Goal: Task Accomplishment & Management: Complete application form

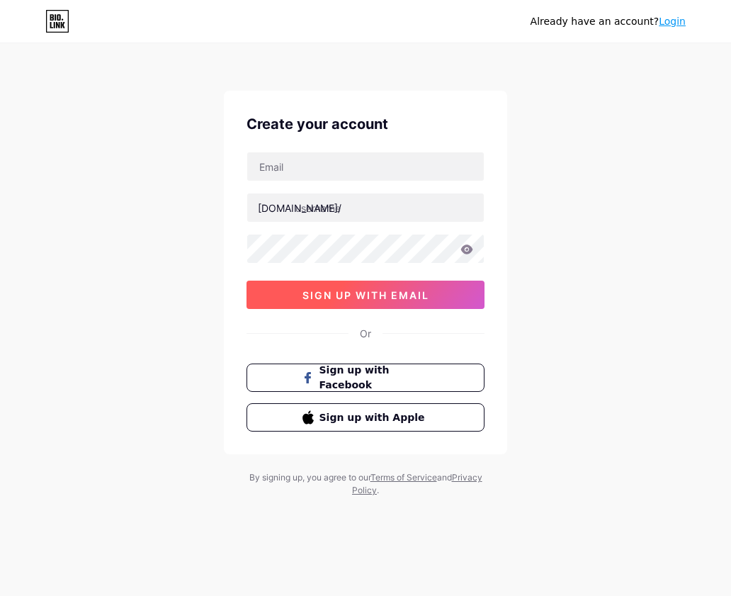
click at [363, 289] on span "sign up with email" at bounding box center [366, 295] width 127 height 12
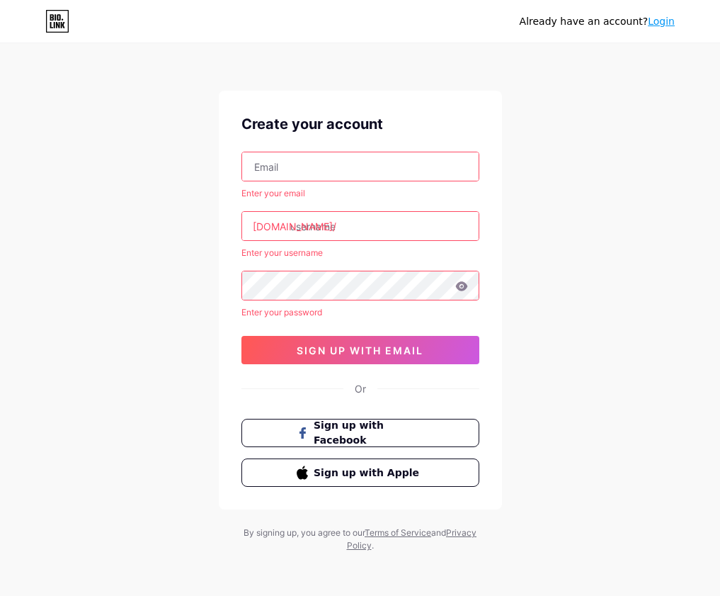
click at [382, 175] on input "text" at bounding box center [360, 166] width 237 height 28
paste input "[EMAIL_ADDRESS][DOMAIN_NAME]"
type input "[EMAIL_ADDRESS][DOMAIN_NAME]"
click at [348, 227] on input "text" at bounding box center [360, 226] width 237 height 28
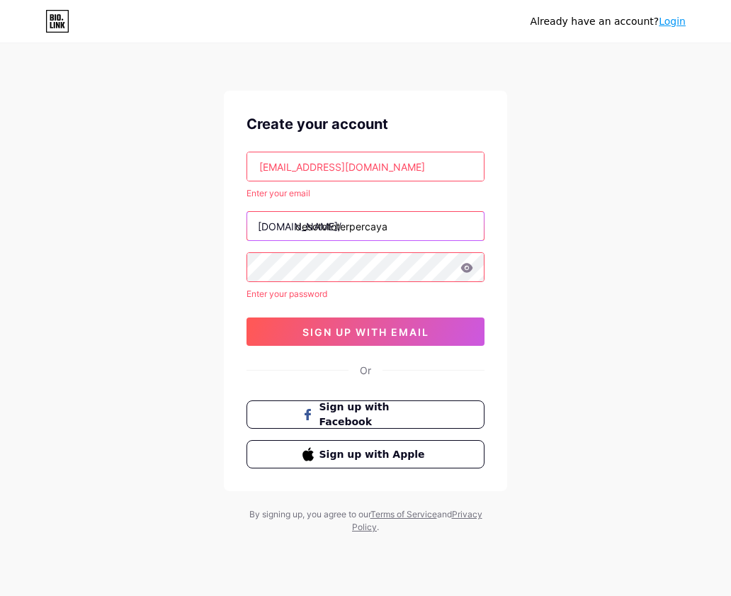
type input "desotototerpercaya"
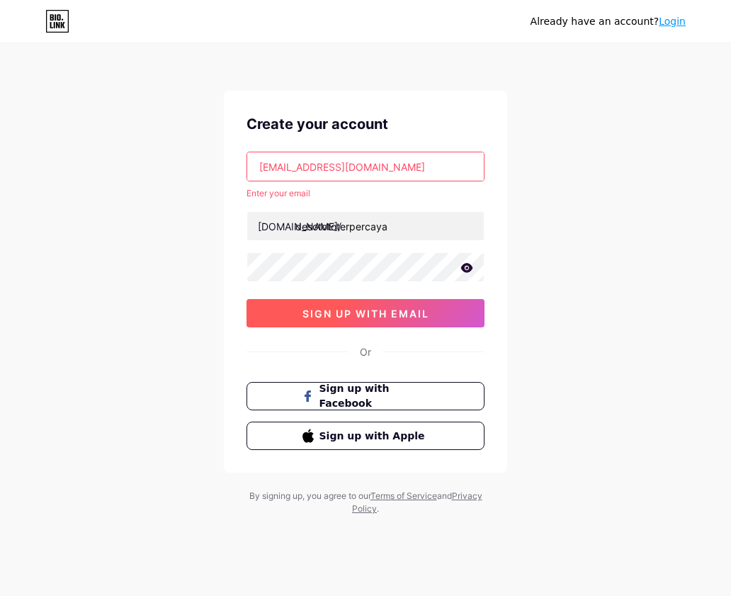
click at [426, 322] on button "sign up with email" at bounding box center [366, 313] width 238 height 28
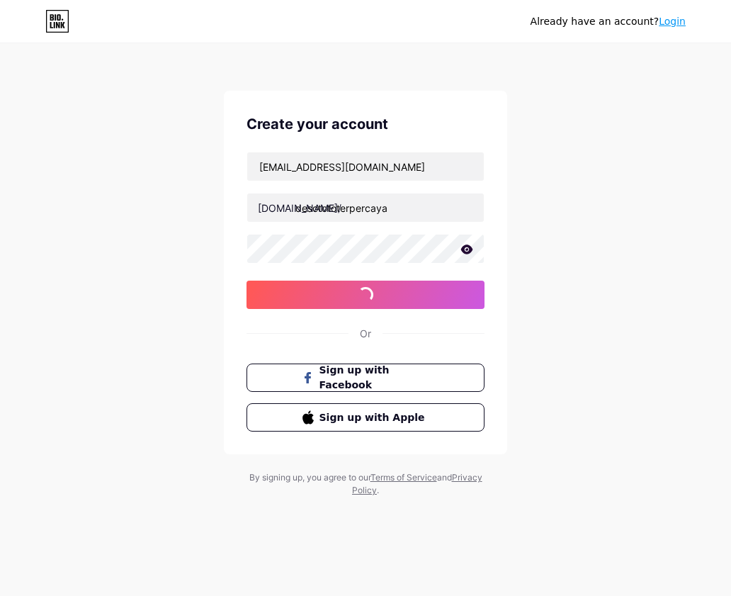
click at [470, 252] on icon at bounding box center [467, 248] width 12 height 9
click at [470, 252] on icon at bounding box center [466, 250] width 12 height 10
click at [448, 269] on div "Aslamirno@gmail.com bio.link/ desotototerpercaya sign up with email" at bounding box center [366, 230] width 238 height 157
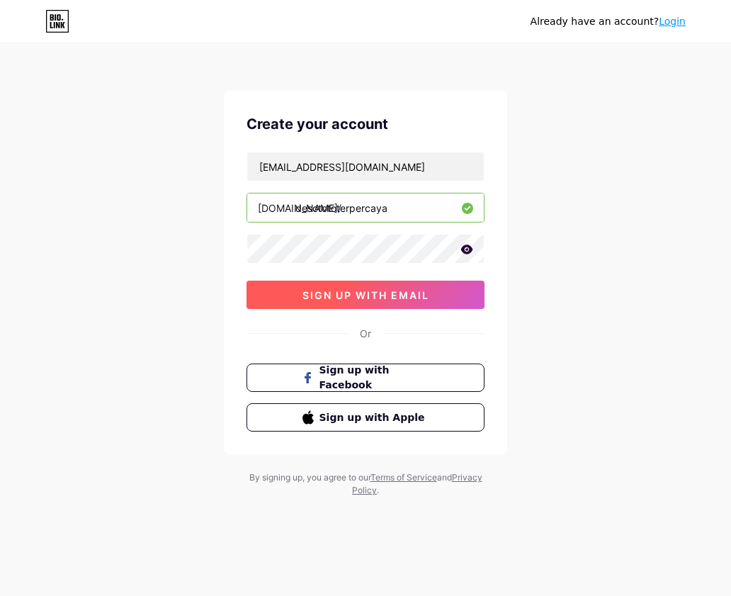
click at [443, 278] on div "Aslamirno@gmail.com bio.link/ desotototerpercaya sign up with email" at bounding box center [366, 230] width 238 height 157
click at [439, 285] on button "sign up with email" at bounding box center [366, 295] width 238 height 28
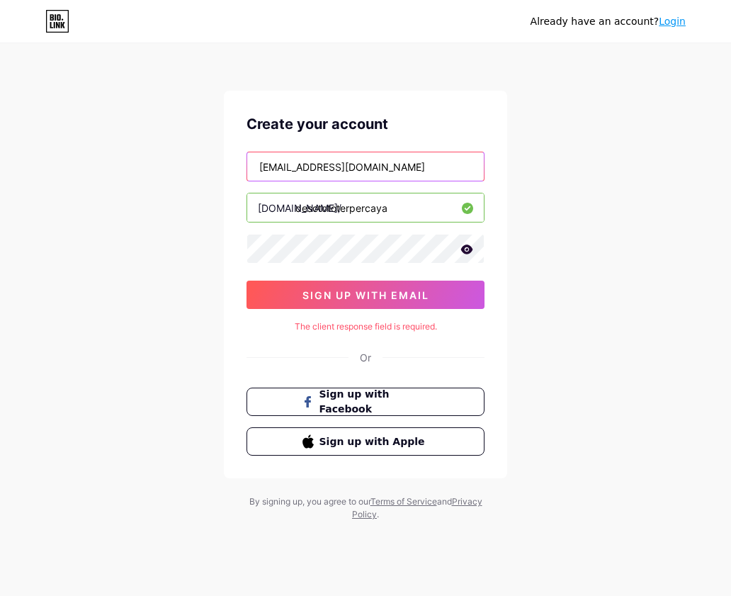
click at [399, 154] on input "[EMAIL_ADDRESS][DOMAIN_NAME]" at bounding box center [365, 166] width 237 height 28
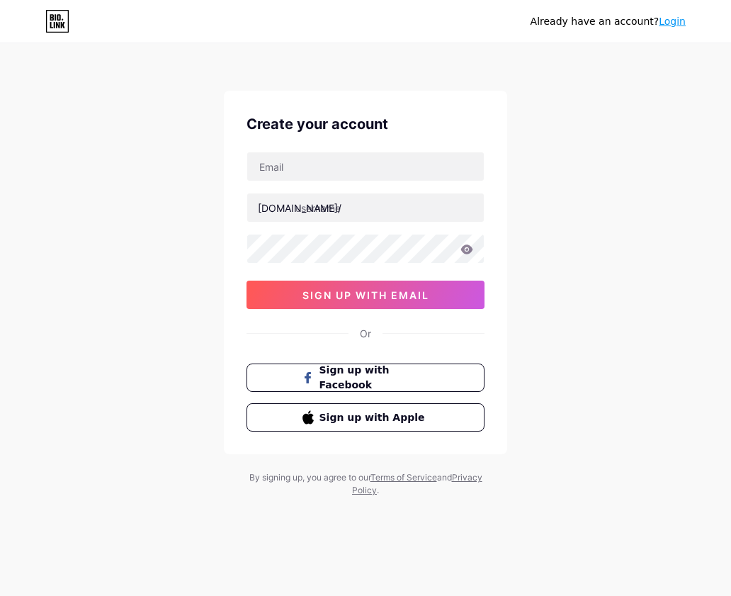
click at [392, 183] on div "[DOMAIN_NAME]/ sign up with email" at bounding box center [366, 230] width 238 height 157
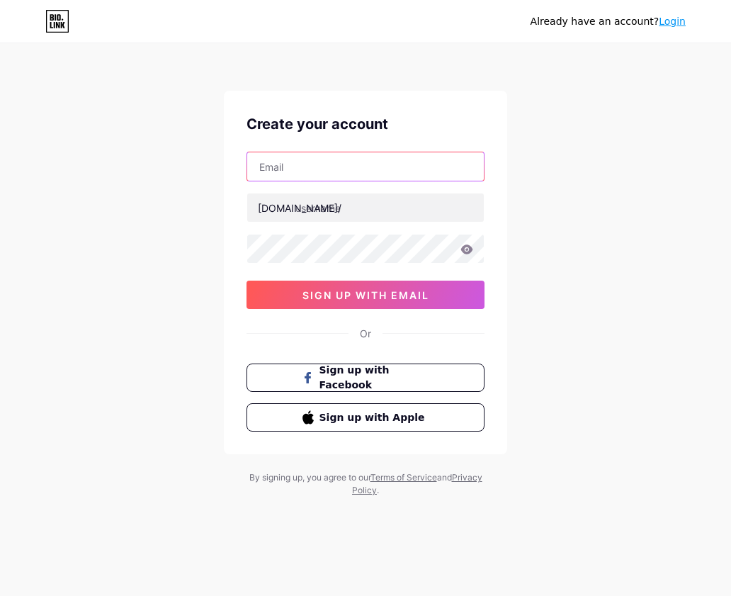
click at [398, 180] on input "text" at bounding box center [365, 166] width 237 height 28
paste input "[EMAIL_ADDRESS][DOMAIN_NAME]"
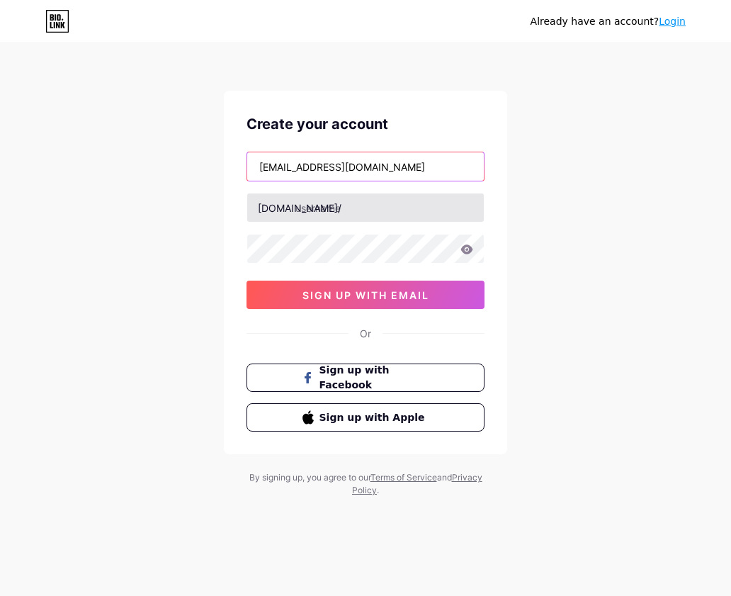
type input "[EMAIL_ADDRESS][DOMAIN_NAME]"
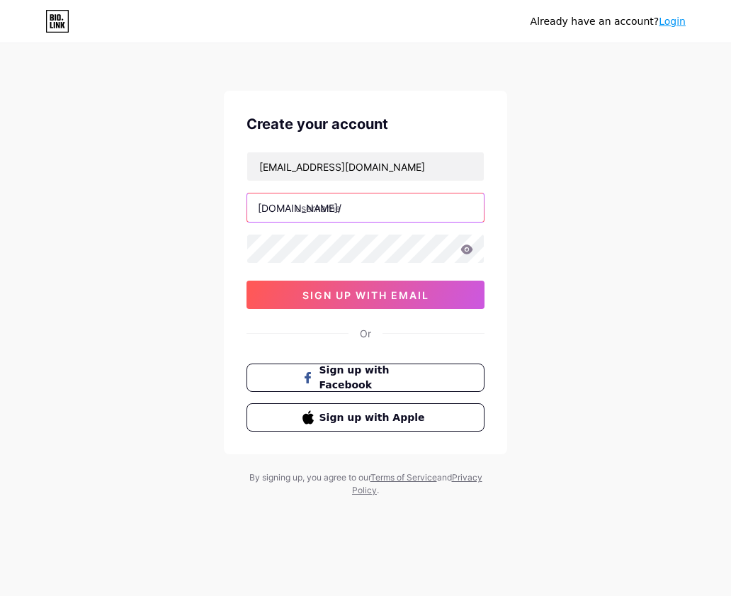
click at [396, 211] on input "text" at bounding box center [365, 207] width 237 height 28
type input "desotototerpercaya"
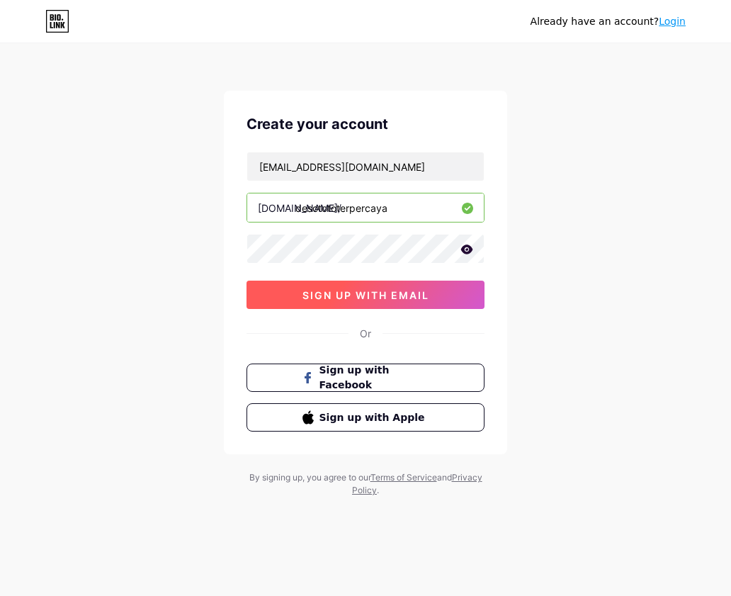
click at [418, 289] on span "sign up with email" at bounding box center [366, 295] width 127 height 12
